Goal: Transaction & Acquisition: Purchase product/service

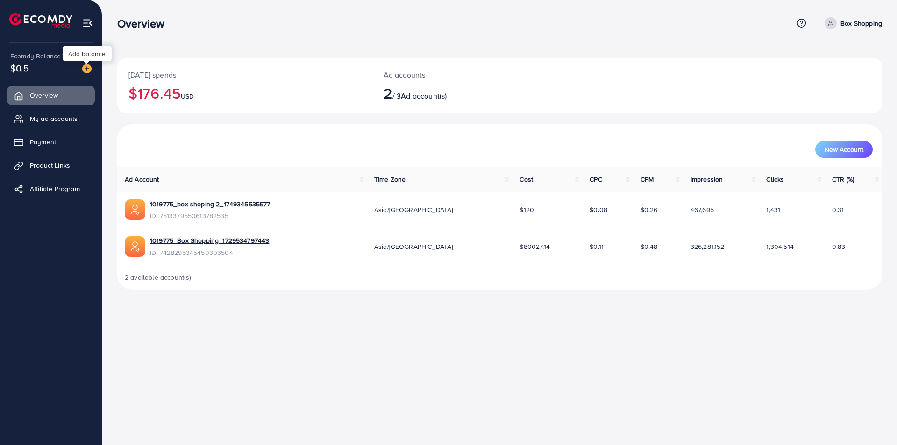
click at [87, 69] on img at bounding box center [86, 68] width 9 height 9
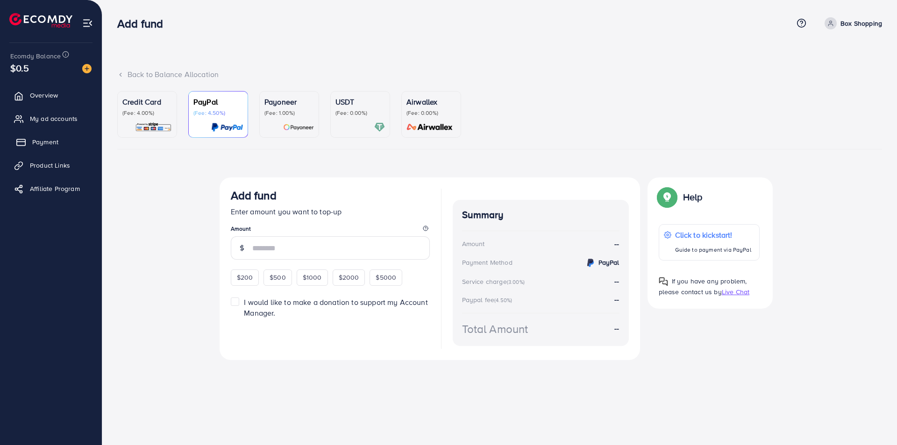
click at [41, 139] on span "Payment" at bounding box center [45, 141] width 26 height 9
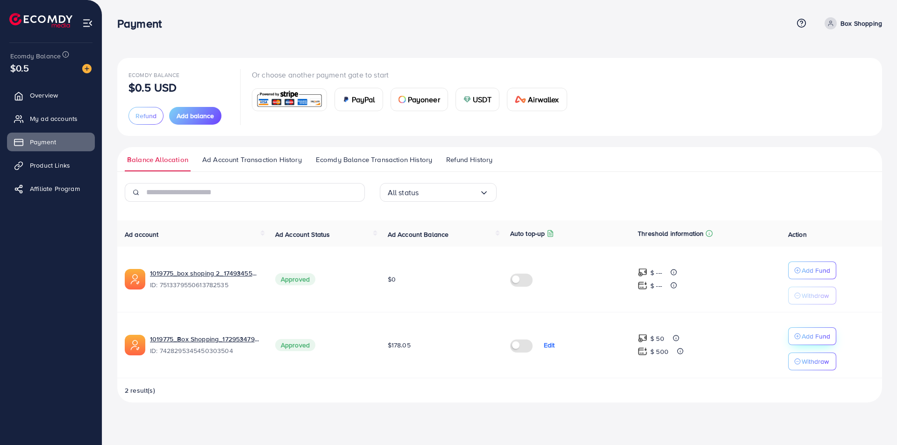
click at [814, 338] on p "Add Fund" at bounding box center [816, 336] width 29 height 11
click at [817, 337] on p "Add Fund" at bounding box center [816, 336] width 29 height 11
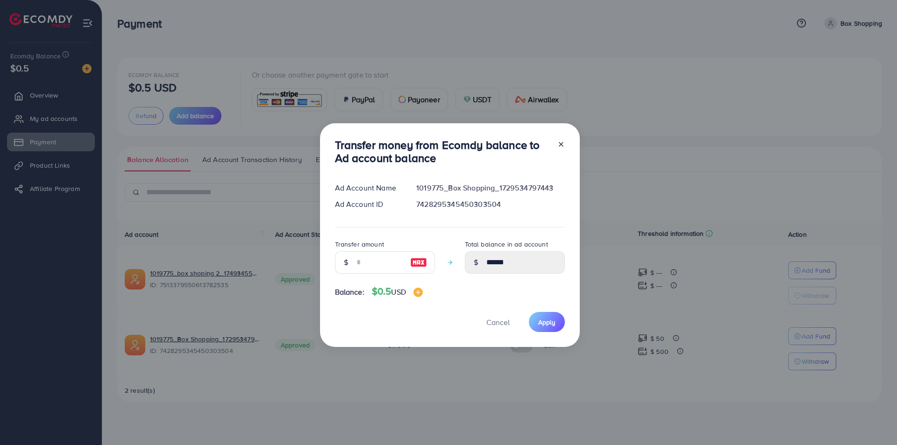
click at [559, 144] on line at bounding box center [561, 145] width 4 height 4
